Goal: Find specific page/section

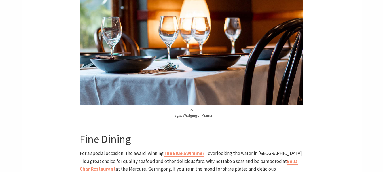
scroll to position [1020, 0]
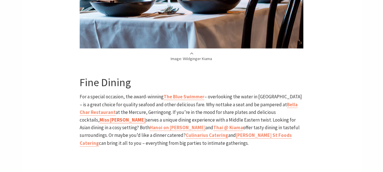
click at [146, 117] on strong "Miss [PERSON_NAME]" at bounding box center [122, 120] width 46 height 6
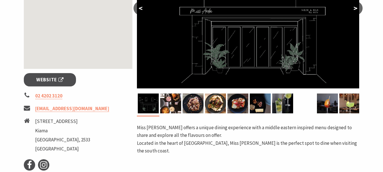
scroll to position [170, 0]
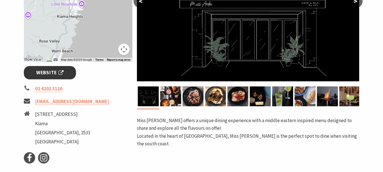
click at [47, 74] on span "Website" at bounding box center [49, 73] width 27 height 8
